Goal: Task Accomplishment & Management: Use online tool/utility

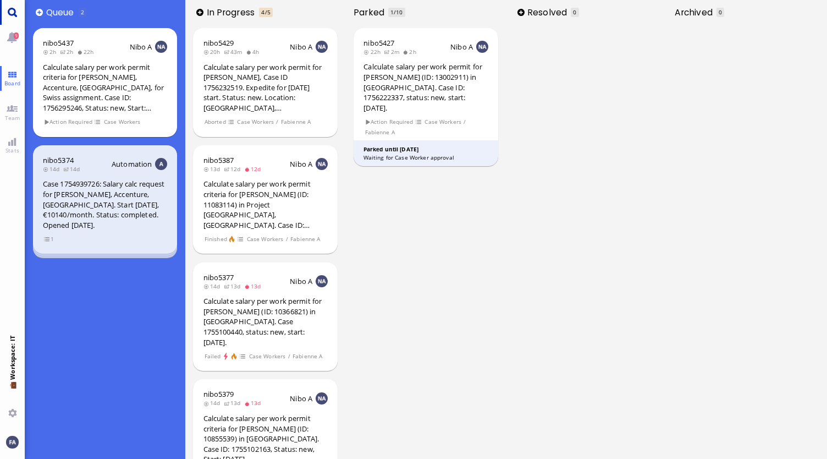
click at [19, 13] on link "Main menu" at bounding box center [12, 12] width 25 height 25
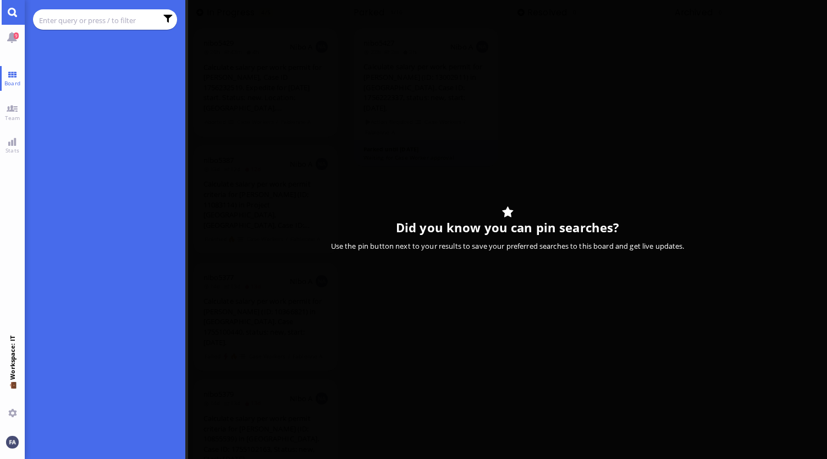
click at [51, 16] on input "text" at bounding box center [98, 20] width 118 height 12
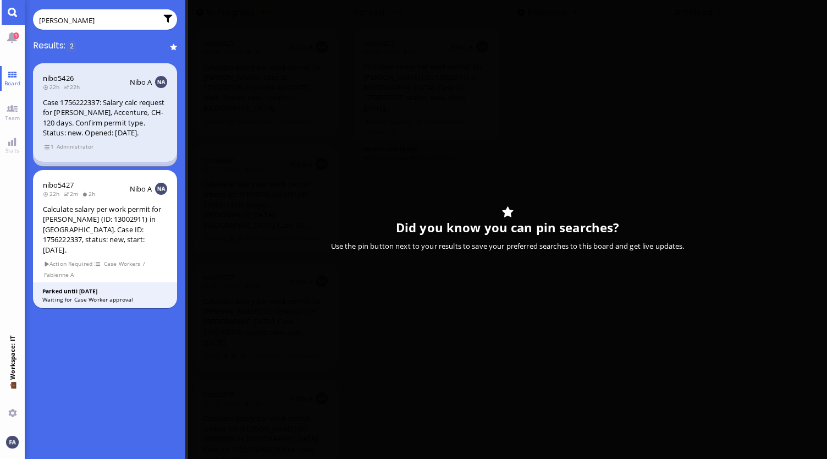
type input "[PERSON_NAME]"
click at [54, 108] on div "Case 1756222337: Salary calc request for [PERSON_NAME], Accenture, CH-120 days.…" at bounding box center [105, 117] width 124 height 41
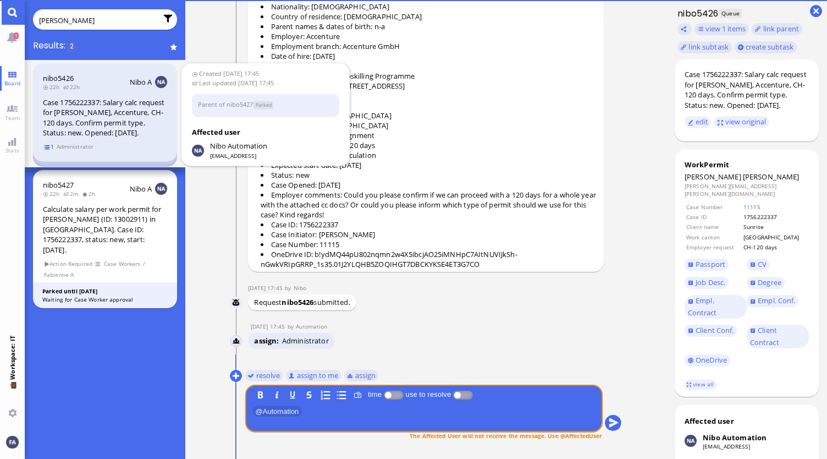
click at [45, 147] on span "1" at bounding box center [48, 146] width 11 height 9
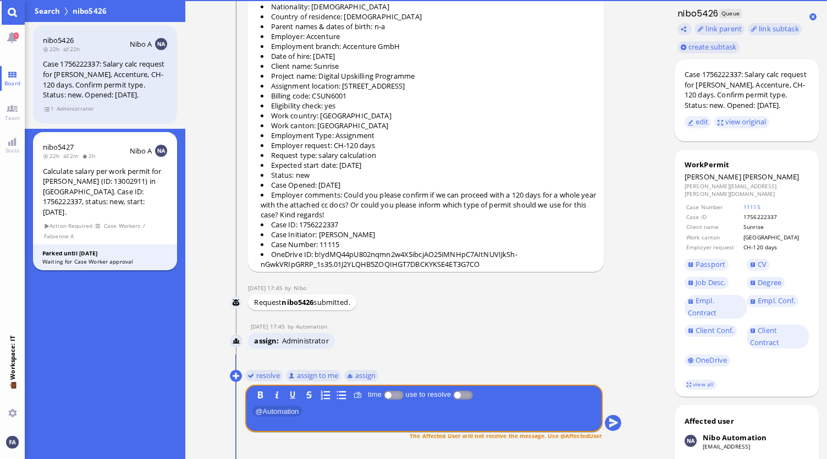
click at [73, 174] on div "Calculate salary per work permit for [PERSON_NAME] (ID: 13002911) in [GEOGRAPHI…" at bounding box center [105, 191] width 124 height 51
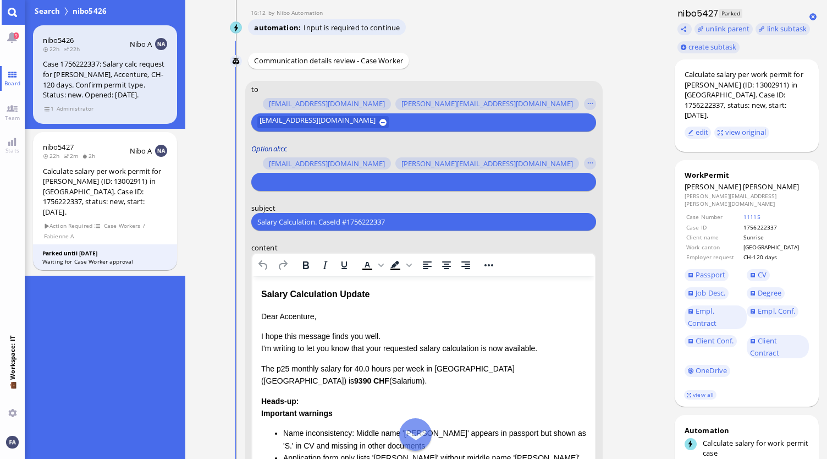
scroll to position [-220, 0]
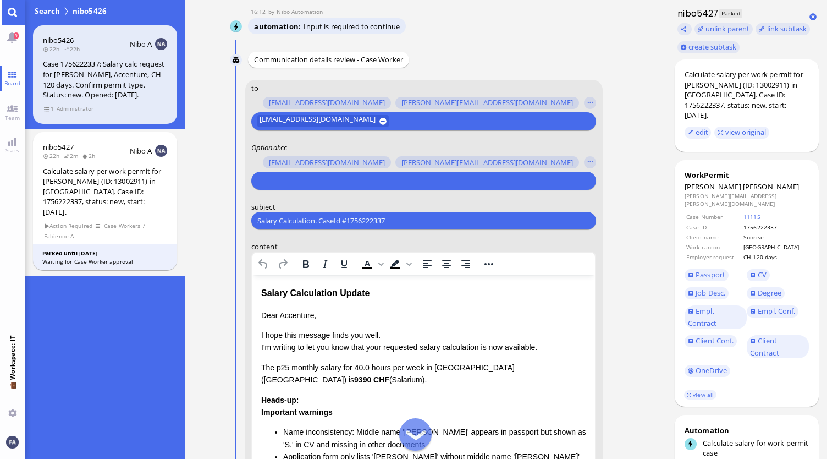
click at [284, 192] on form "to [PERSON_NAME][EMAIL_ADDRESS][DOMAIN_NAME] [DOMAIN_NAME][EMAIL_ADDRESS][DOMAI…" at bounding box center [423, 371] width 357 height 582
click at [284, 182] on input "text" at bounding box center [422, 181] width 330 height 12
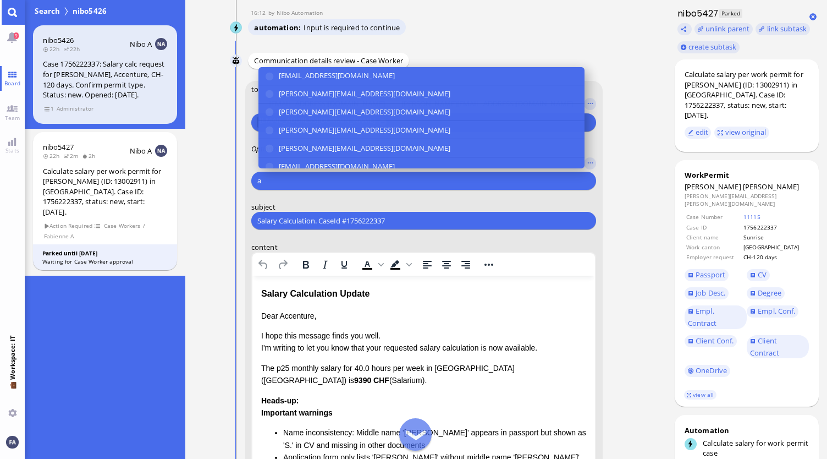
scroll to position [-219, 0]
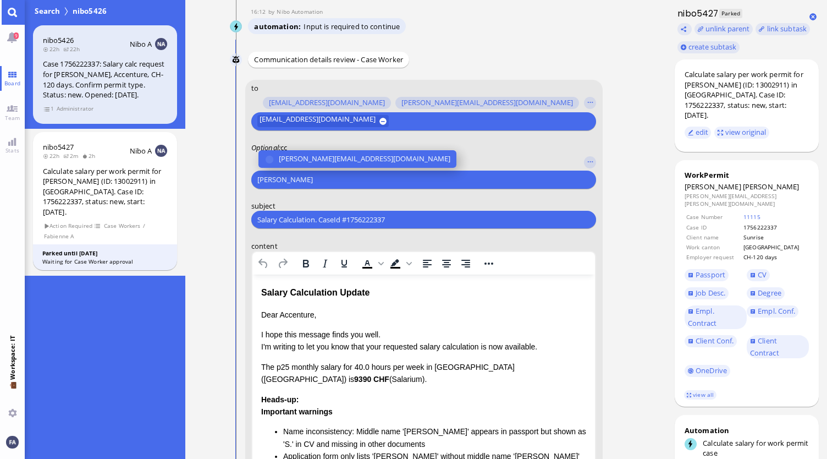
type input "[PERSON_NAME]"
click at [337, 170] on div "[PERSON_NAME]" at bounding box center [423, 179] width 345 height 18
click at [340, 162] on span "[PERSON_NAME][EMAIL_ADDRESS][DOMAIN_NAME]" at bounding box center [365, 159] width 172 height 12
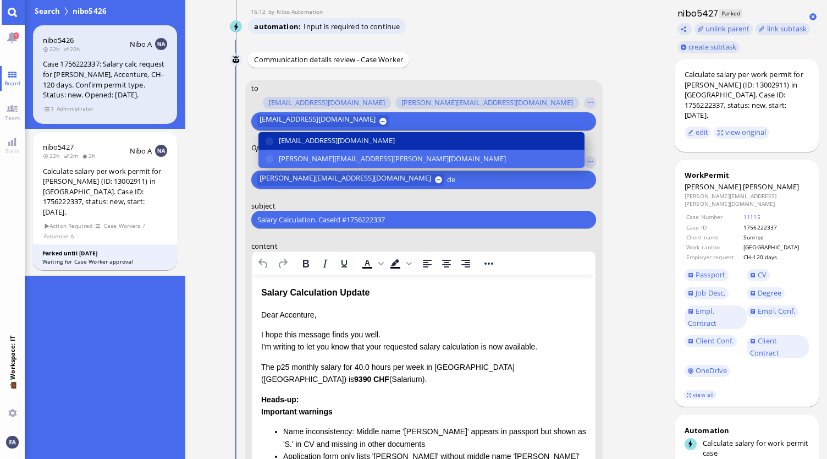
type input "de"
click at [337, 137] on span "[EMAIL_ADDRESS][DOMAIN_NAME]" at bounding box center [337, 141] width 116 height 12
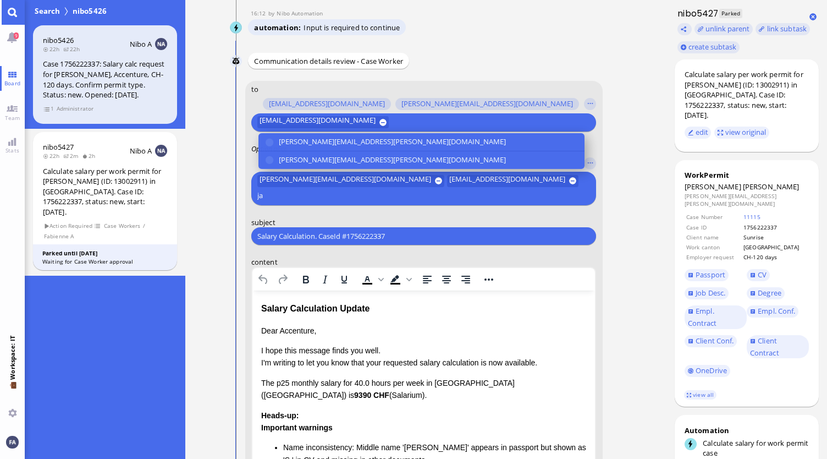
scroll to position [-234, 0]
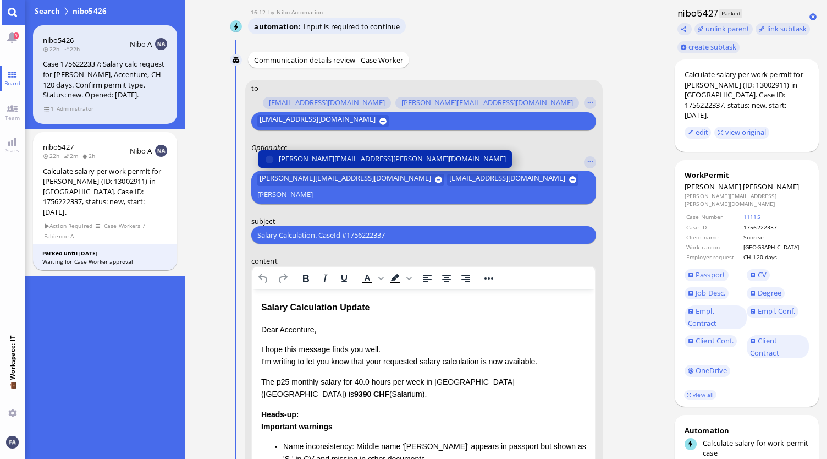
type input "[PERSON_NAME]"
click at [389, 155] on span "[PERSON_NAME][EMAIL_ADDRESS][PERSON_NAME][DOMAIN_NAME]" at bounding box center [392, 159] width 227 height 12
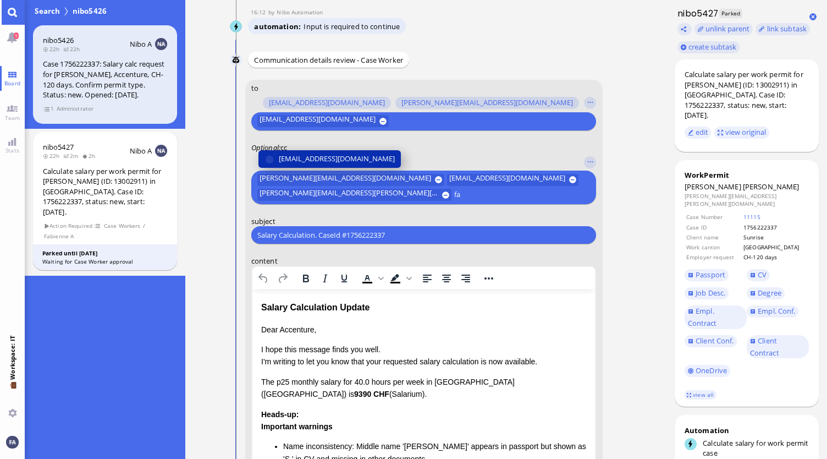
type input "fa"
click at [345, 153] on span "[EMAIL_ADDRESS][DOMAIN_NAME]" at bounding box center [337, 159] width 116 height 12
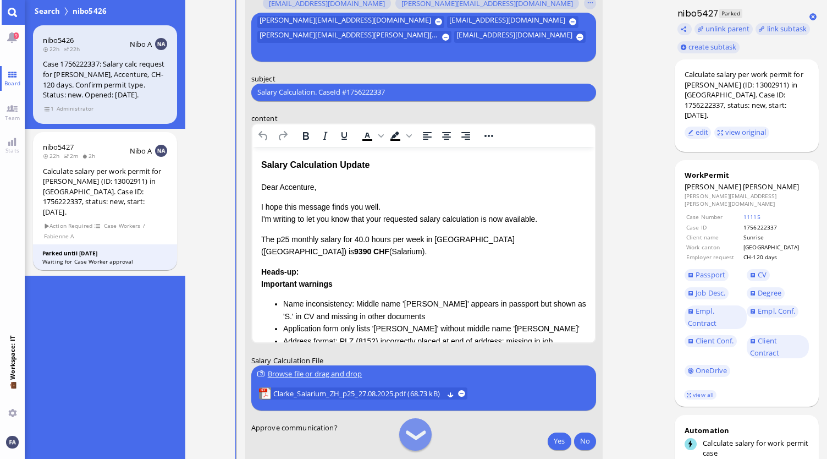
scroll to position [-85, 0]
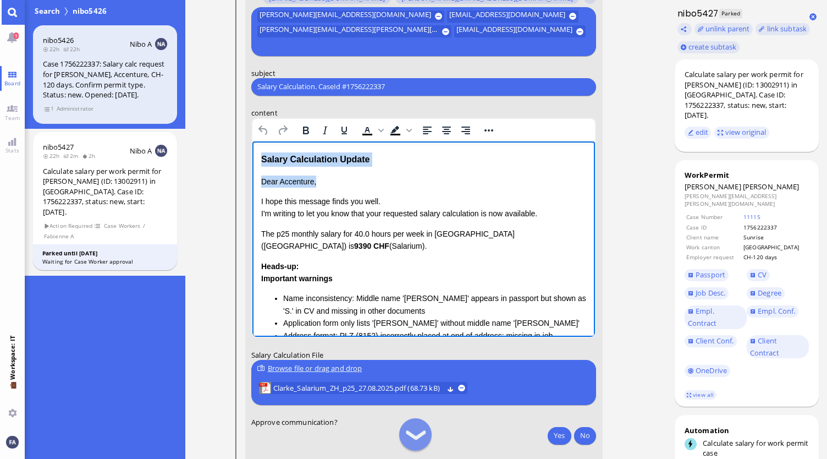
drag, startPoint x: 338, startPoint y: 184, endPoint x: 259, endPoint y: 156, distance: 83.5
click at [259, 156] on html "Salary Calculation Update Dear Accenture, I hope this message finds you well. I…" at bounding box center [423, 327] width 343 height 372
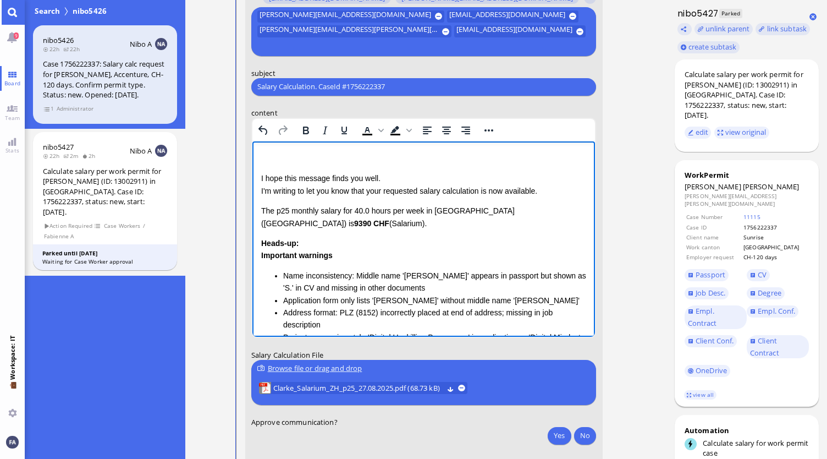
click at [708, 383] on footer "view all" at bounding box center [747, 395] width 145 height 24
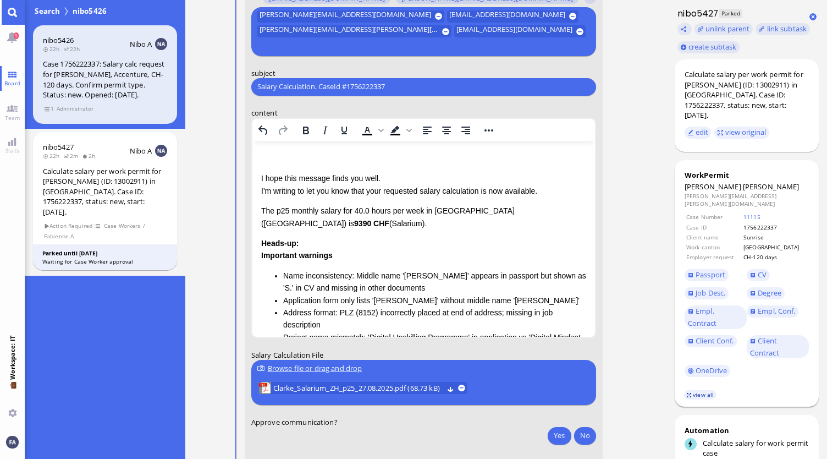
click at [701, 390] on link "view all" at bounding box center [700, 394] width 32 height 9
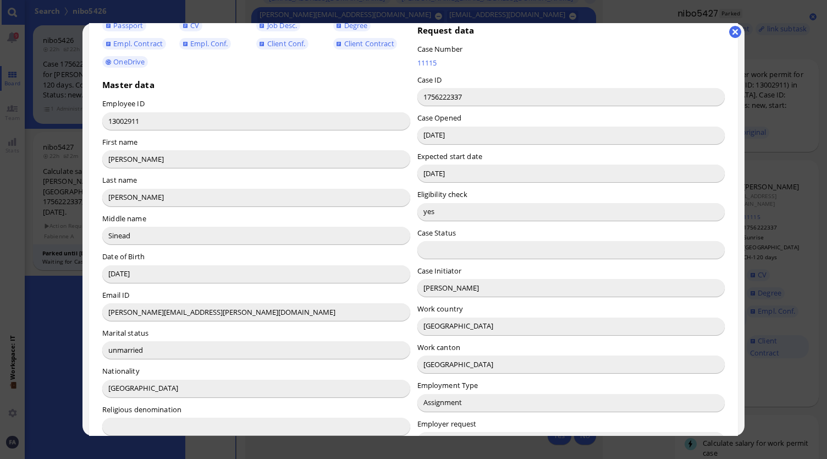
scroll to position [55, 0]
click at [734, 38] on button "button" at bounding box center [735, 32] width 12 height 12
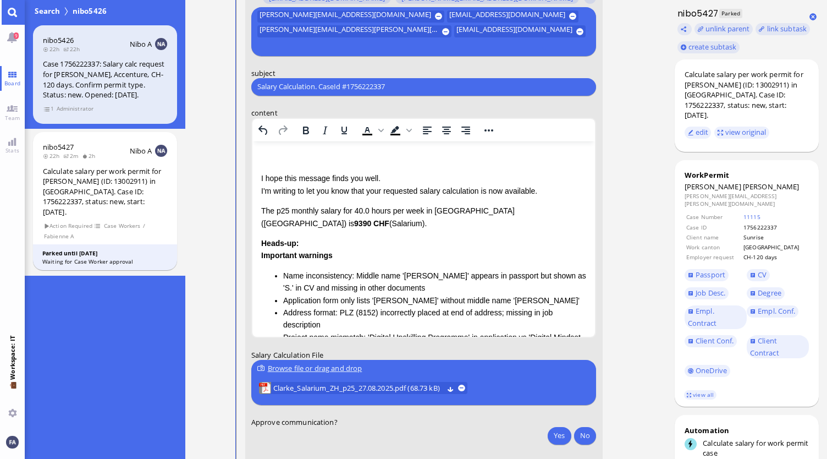
click at [398, 145] on html "I hope this message finds you well. I'm writing to let you know that your reque…" at bounding box center [423, 316] width 343 height 350
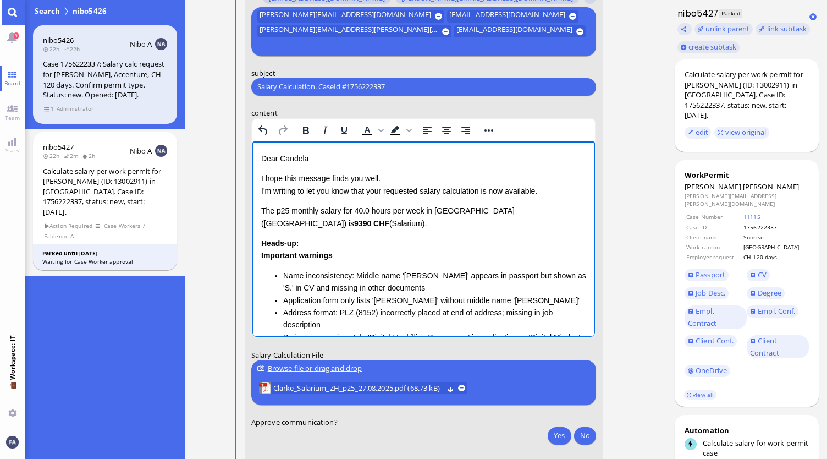
click at [442, 194] on p "I hope this message finds you well. I'm writing to let you know that your reque…" at bounding box center [424, 184] width 326 height 25
click at [384, 192] on p "I hope this message finds you well. I'm writing to let you know that your reque…" at bounding box center [424, 184] width 326 height 25
drag, startPoint x: 536, startPoint y: 190, endPoint x: 478, endPoint y: 192, distance: 57.8
click at [478, 192] on p "I hope this message finds you well. I'm writing to let you know that the reques…" at bounding box center [424, 184] width 326 height 25
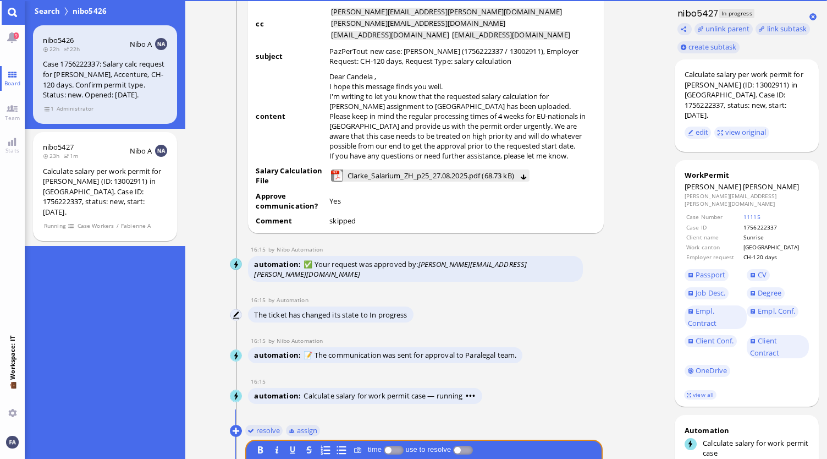
scroll to position [-96, 0]
